Goal: Task Accomplishment & Management: Manage account settings

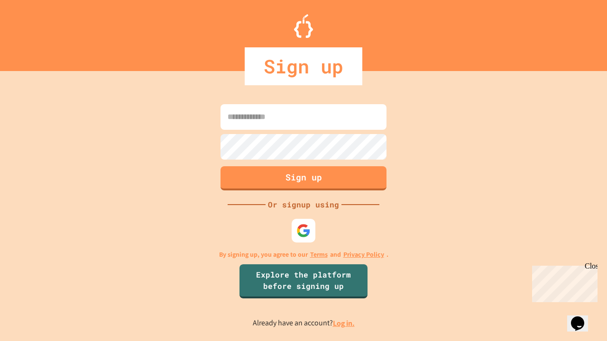
click at [344, 323] on link "Log in." at bounding box center [344, 324] width 22 height 10
